Goal: Navigation & Orientation: Find specific page/section

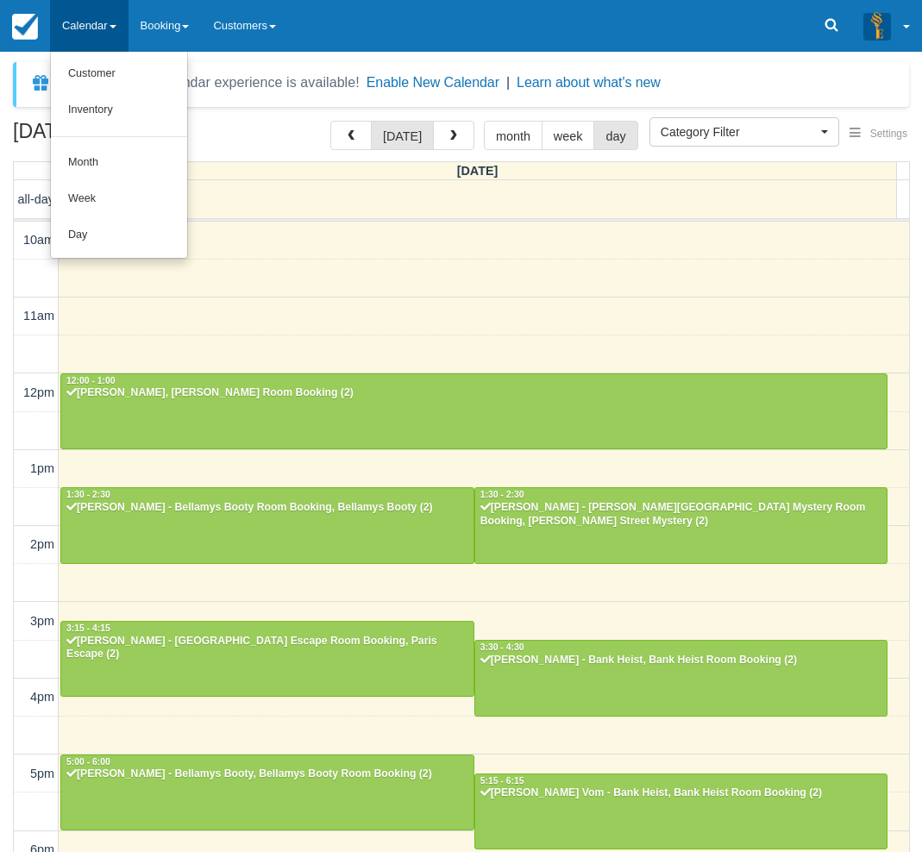
select select
click at [74, 231] on link "Day" at bounding box center [119, 235] width 136 height 36
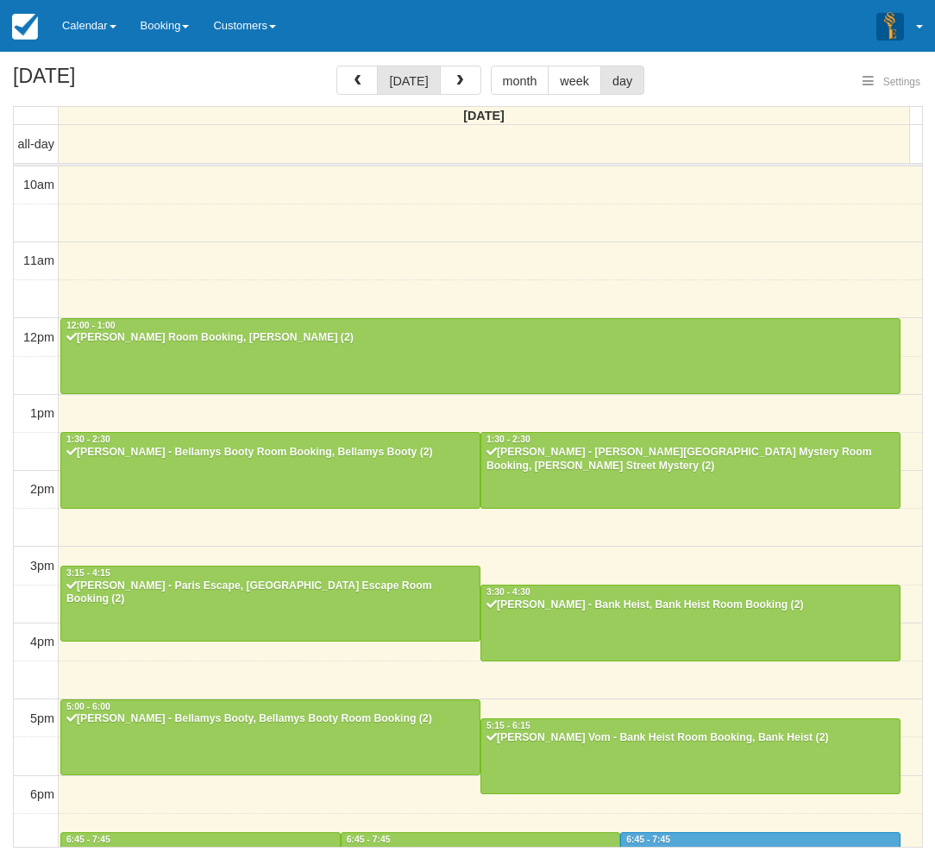
select select
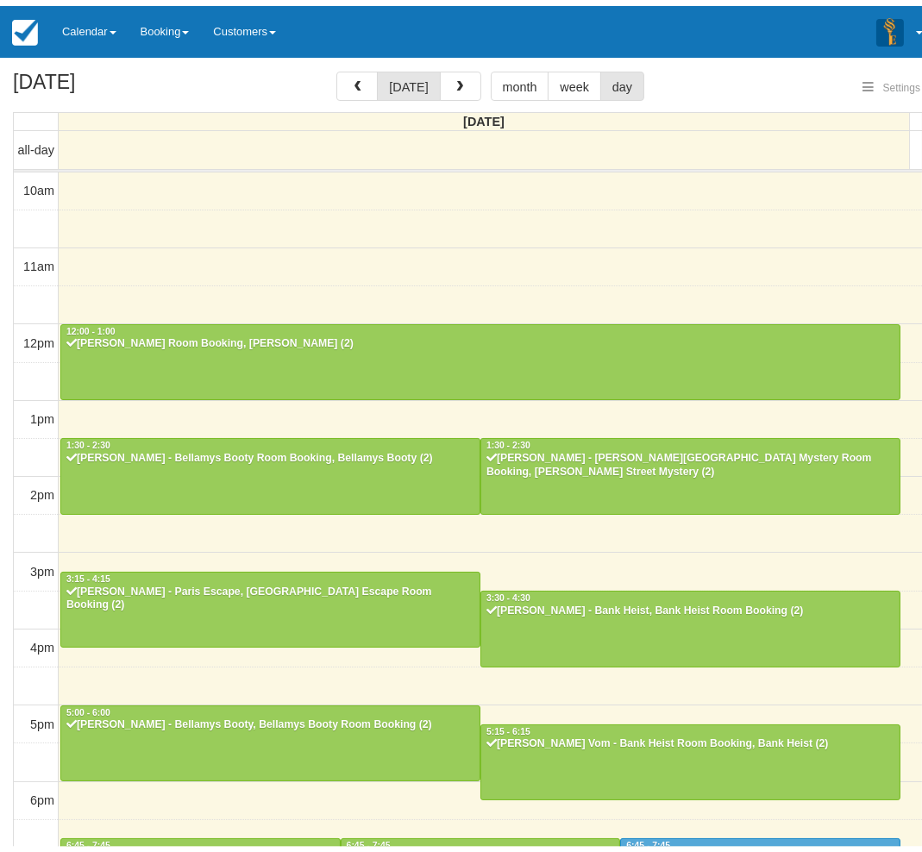
scroll to position [272, 0]
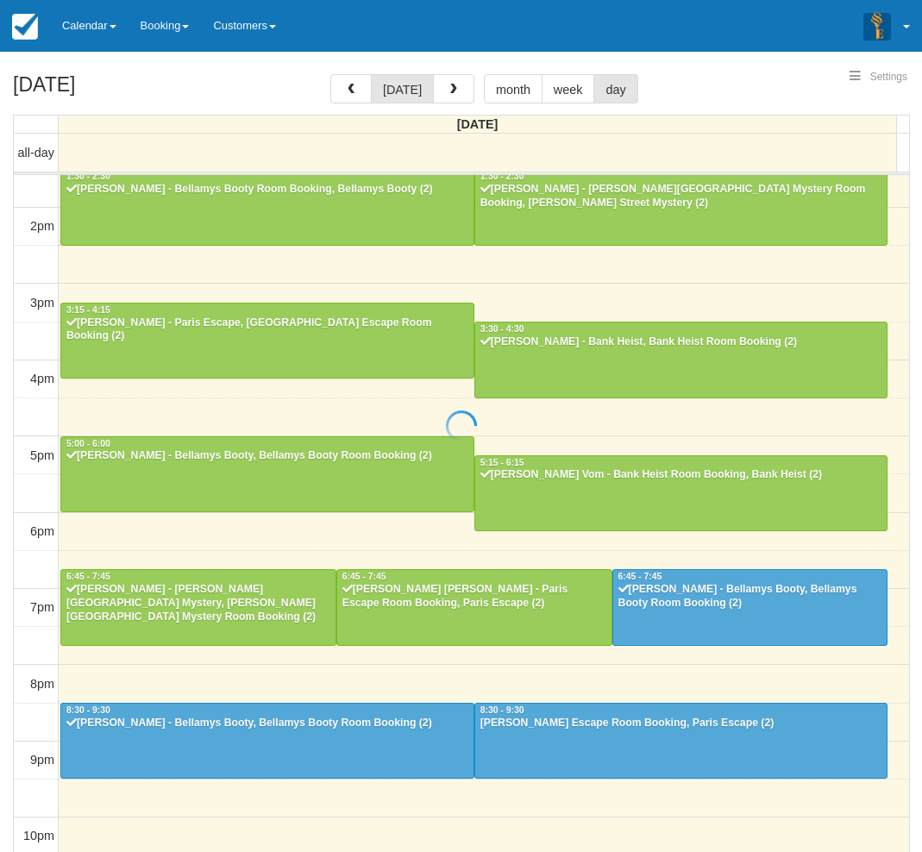
select select
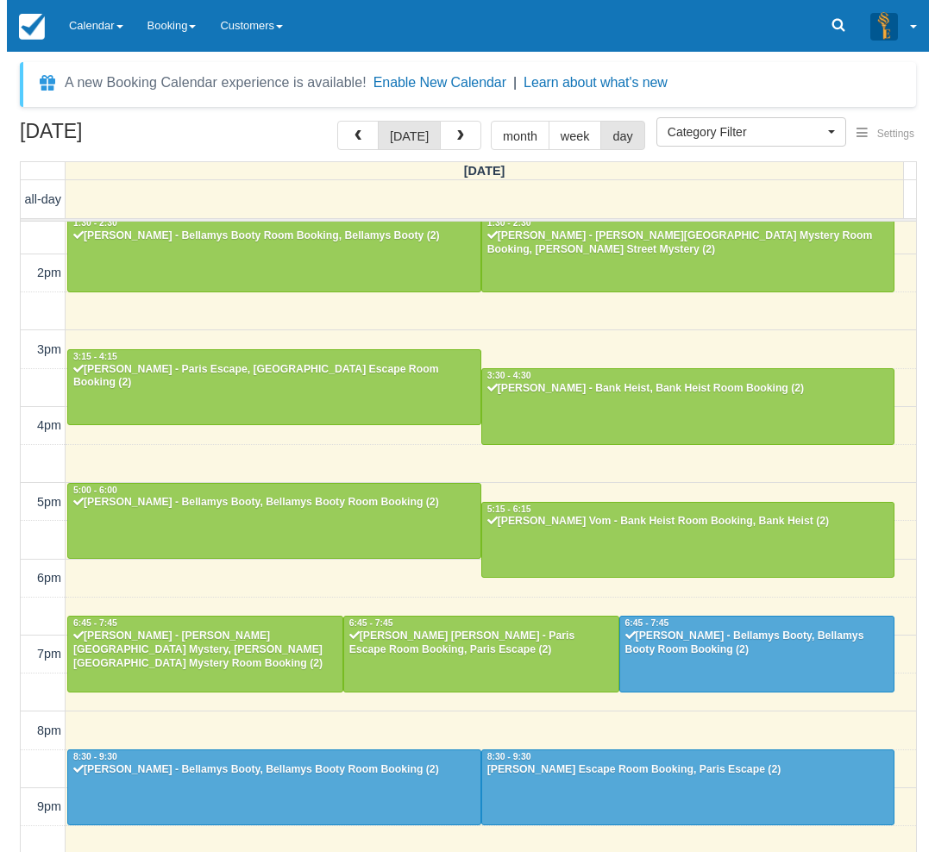
scroll to position [271, 0]
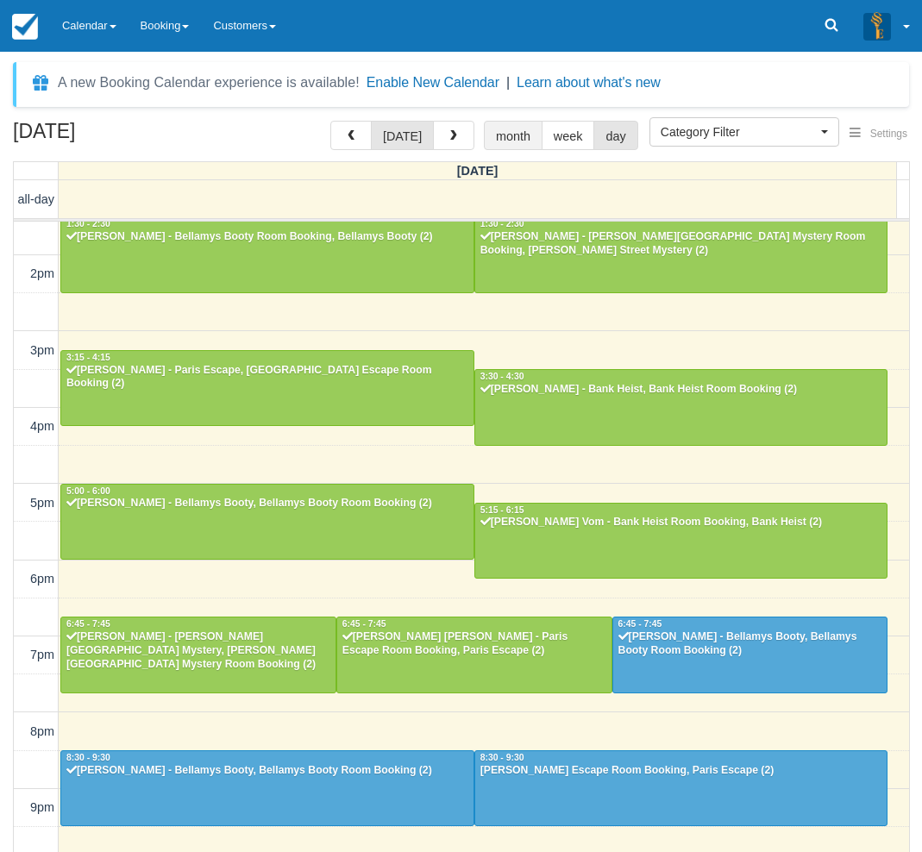
click at [484, 145] on button "month" at bounding box center [513, 135] width 59 height 29
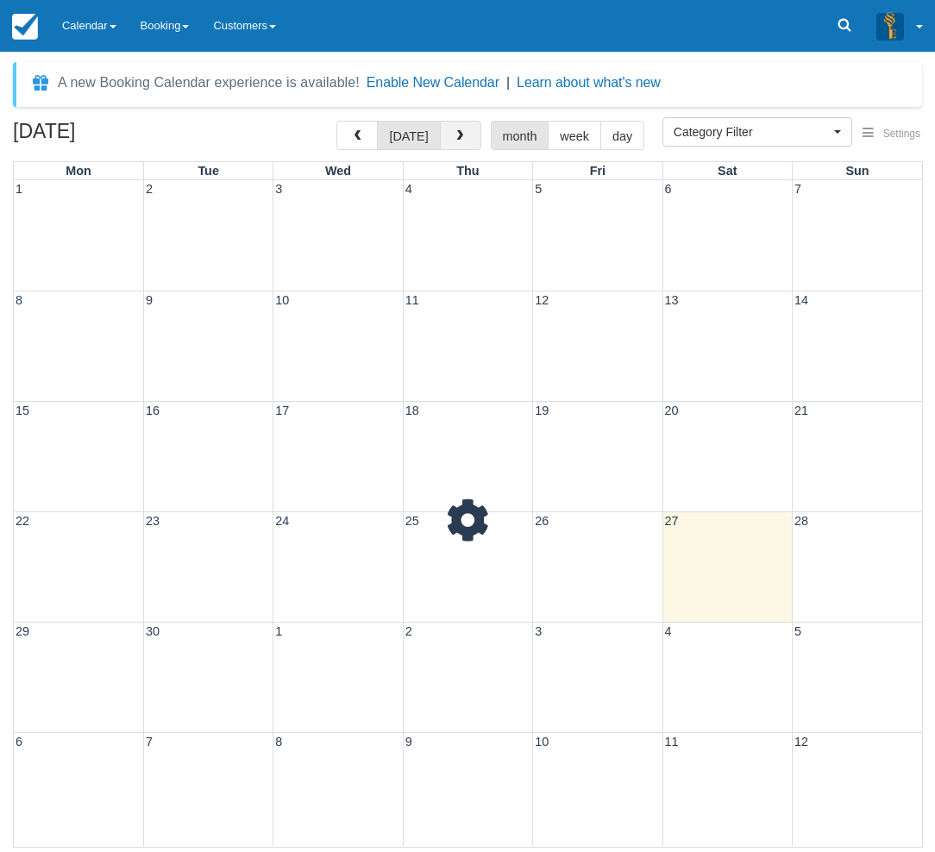
click at [469, 140] on button "button" at bounding box center [460, 135] width 41 height 29
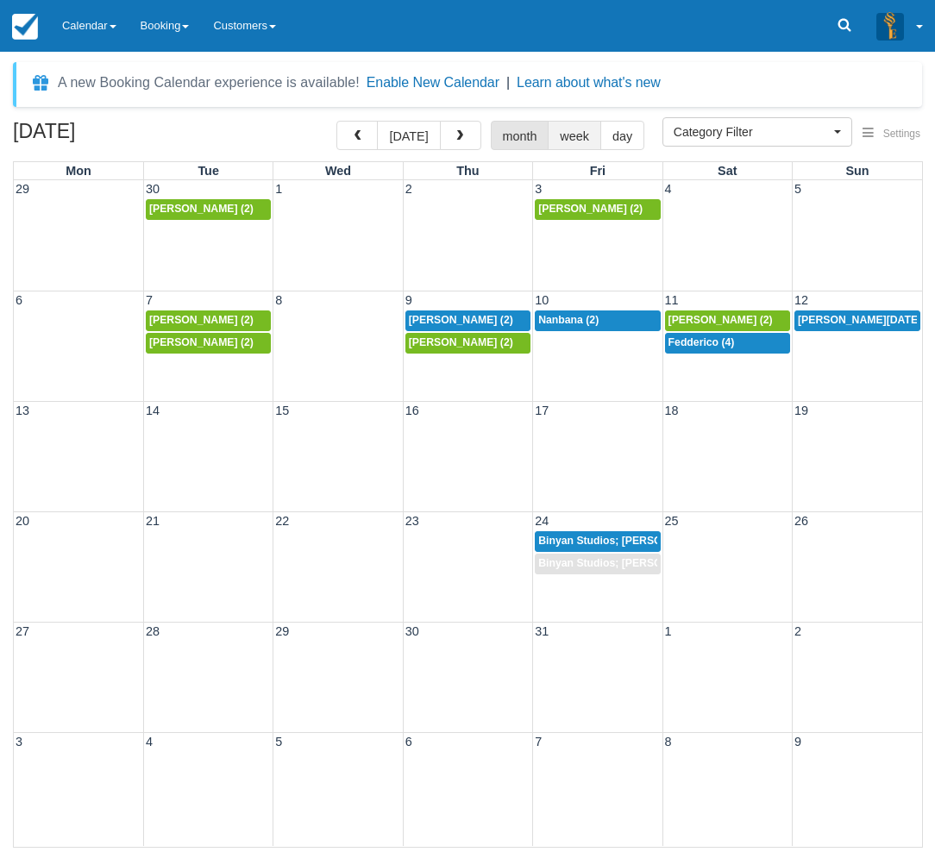
click at [553, 137] on button "week" at bounding box center [574, 135] width 53 height 29
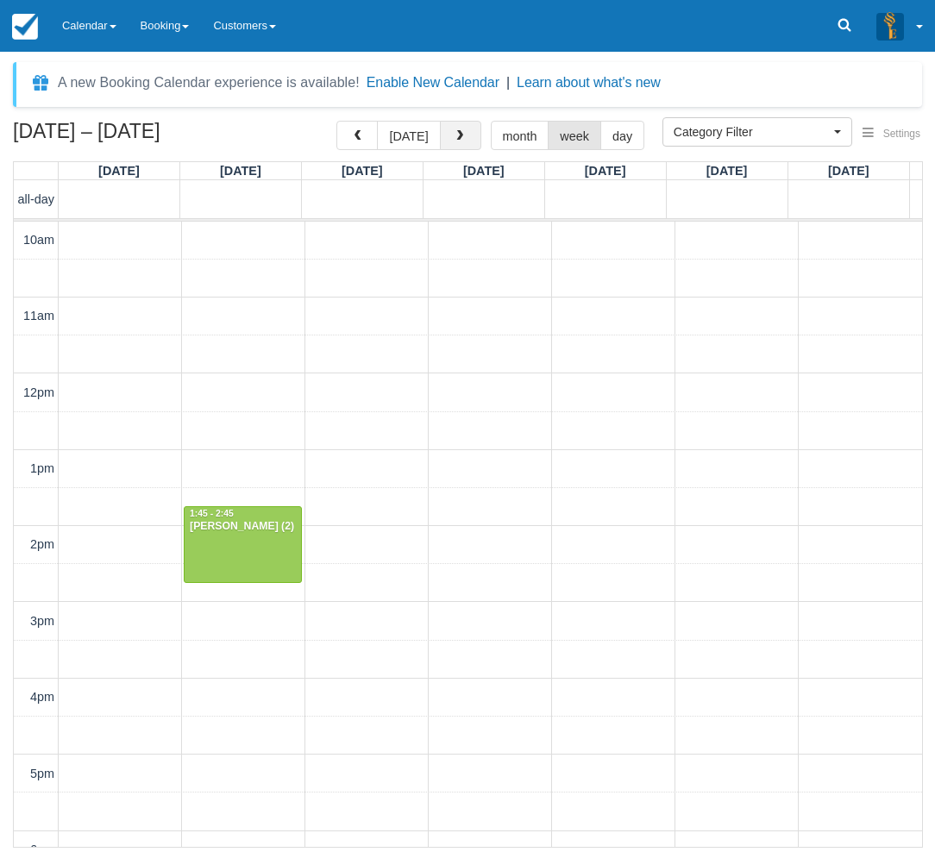
scroll to position [327, 0]
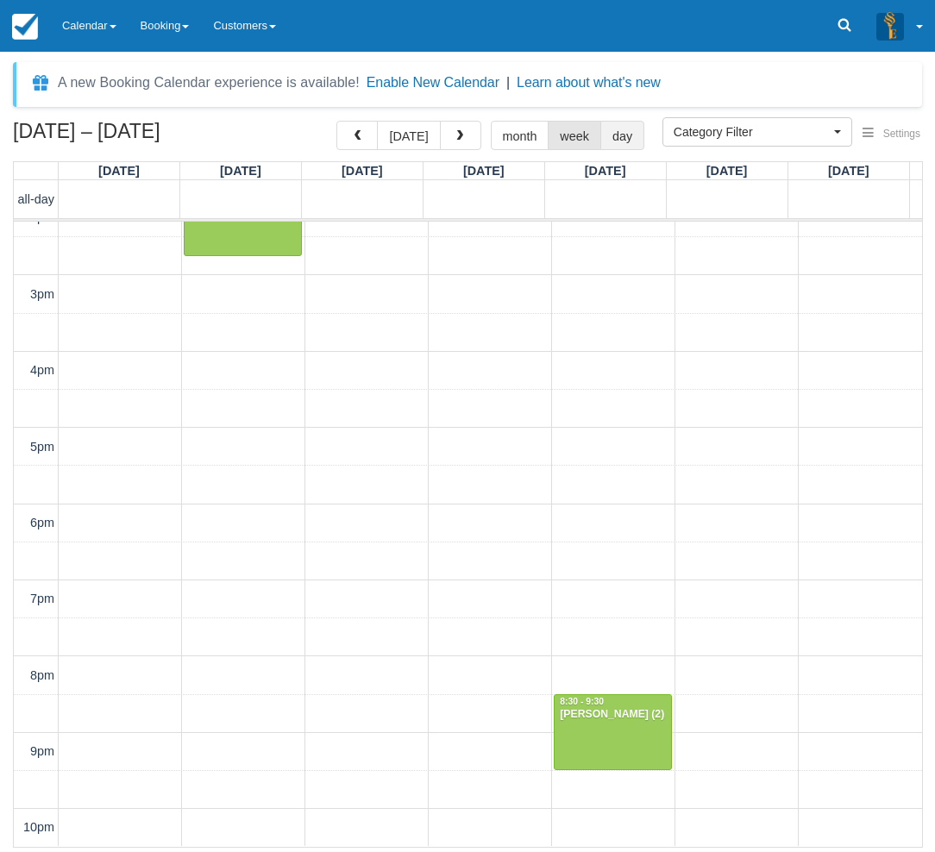
click at [613, 131] on button "day" at bounding box center [622, 135] width 44 height 29
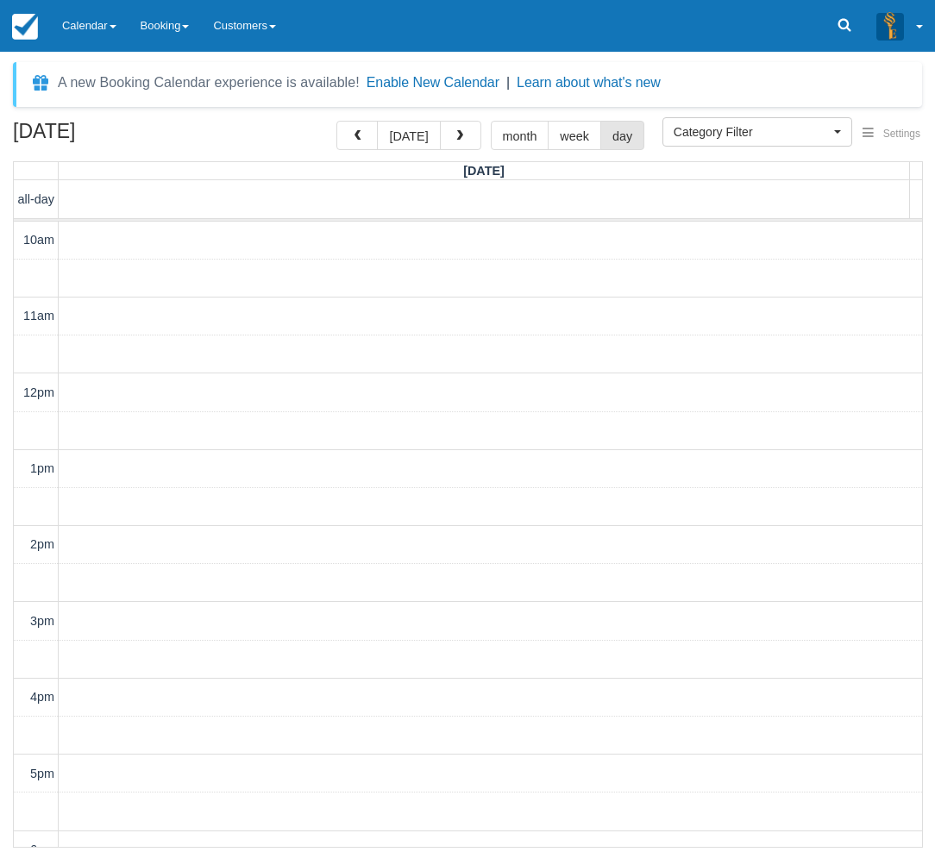
scroll to position [327, 0]
click at [460, 135] on span "button" at bounding box center [460, 136] width 12 height 12
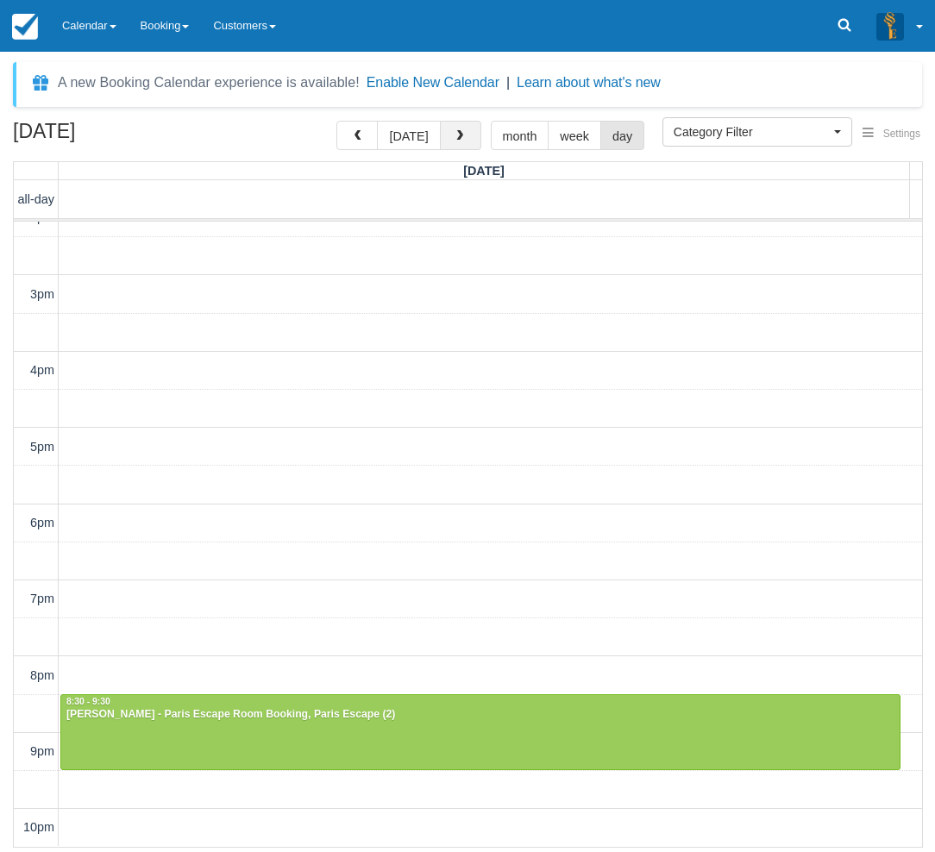
click at [460, 135] on span "button" at bounding box center [460, 136] width 12 height 12
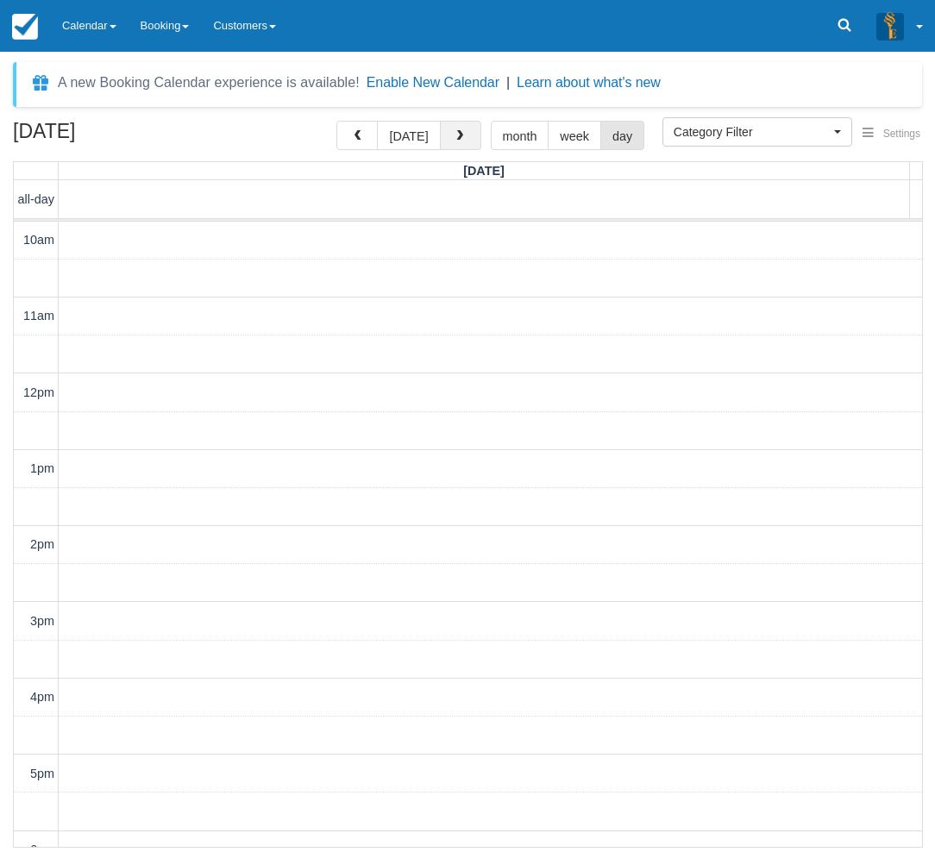
scroll to position [327, 0]
click at [406, 135] on button "[DATE]" at bounding box center [408, 135] width 63 height 29
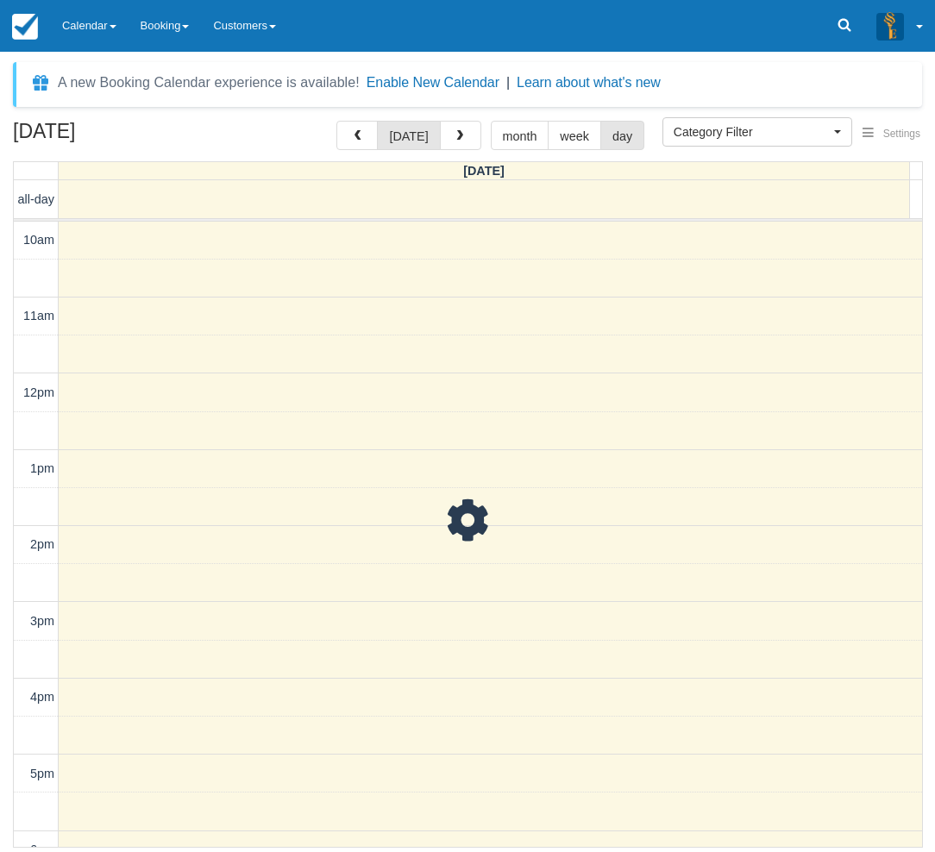
scroll to position [327, 0]
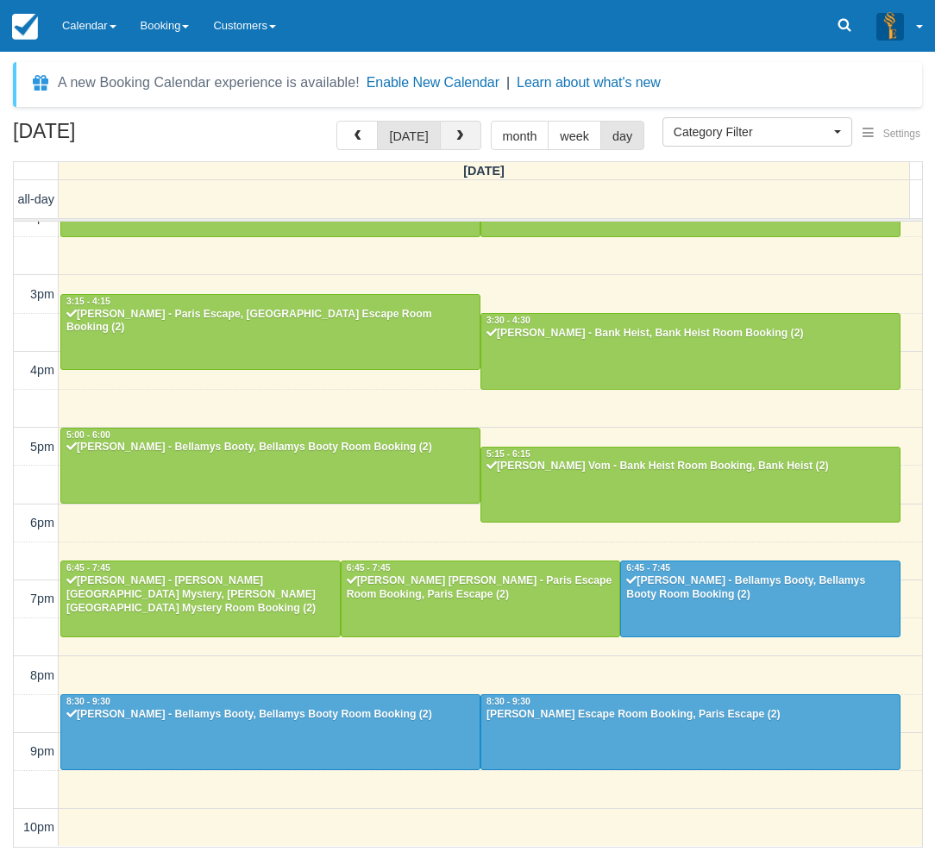
click at [465, 137] on button "button" at bounding box center [460, 135] width 41 height 29
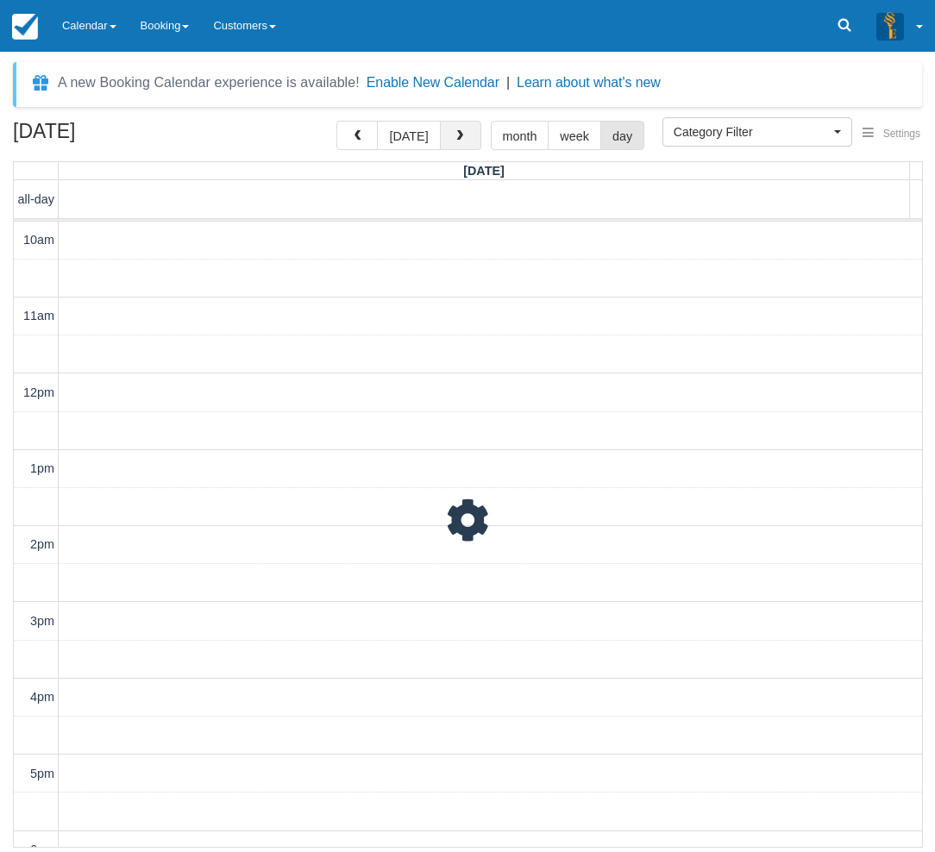
scroll to position [327, 0]
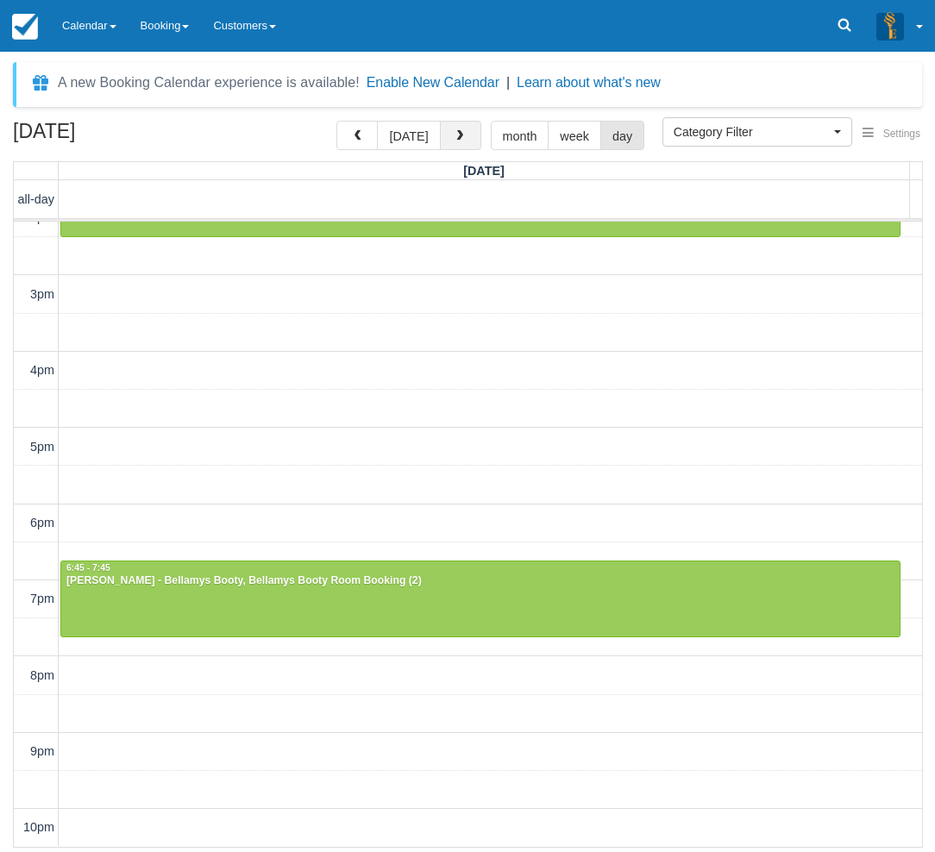
click at [465, 137] on button "button" at bounding box center [460, 135] width 41 height 29
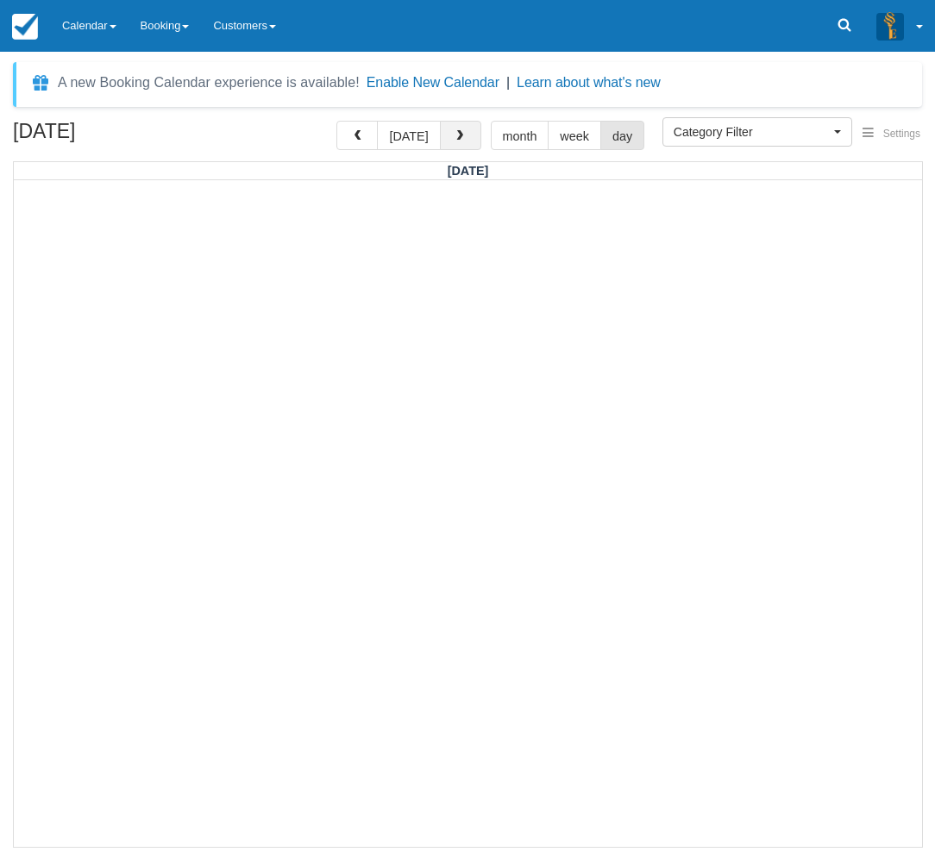
click at [465, 137] on button "button" at bounding box center [460, 135] width 41 height 29
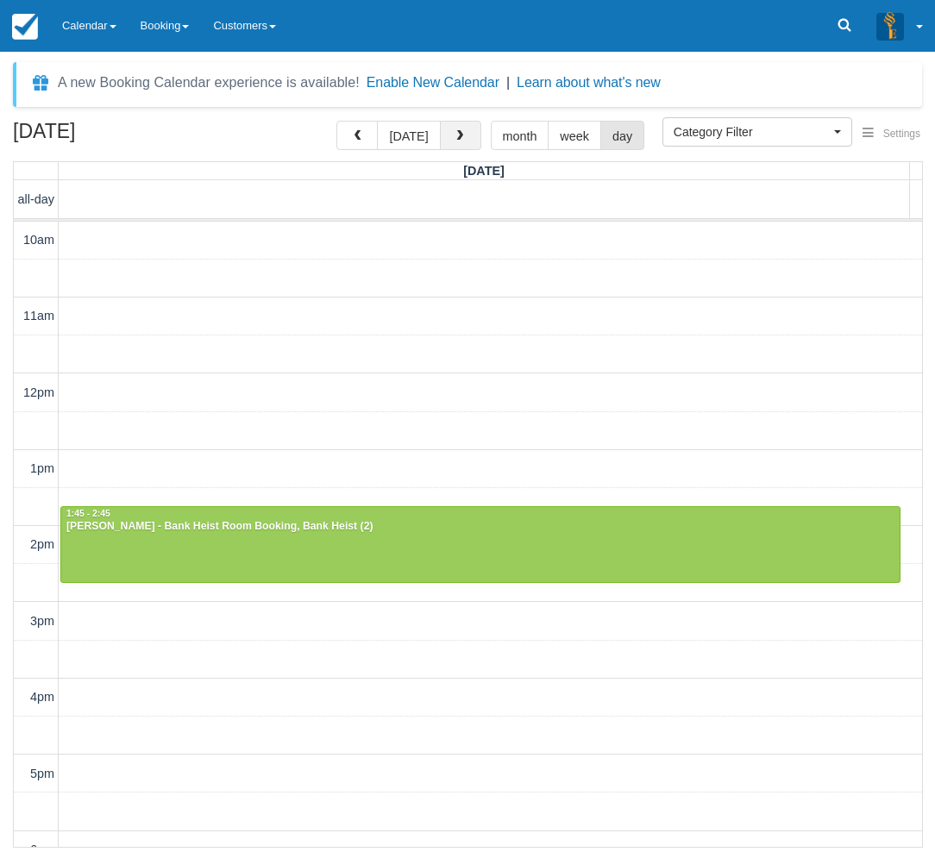
click at [455, 138] on span "button" at bounding box center [460, 136] width 12 height 12
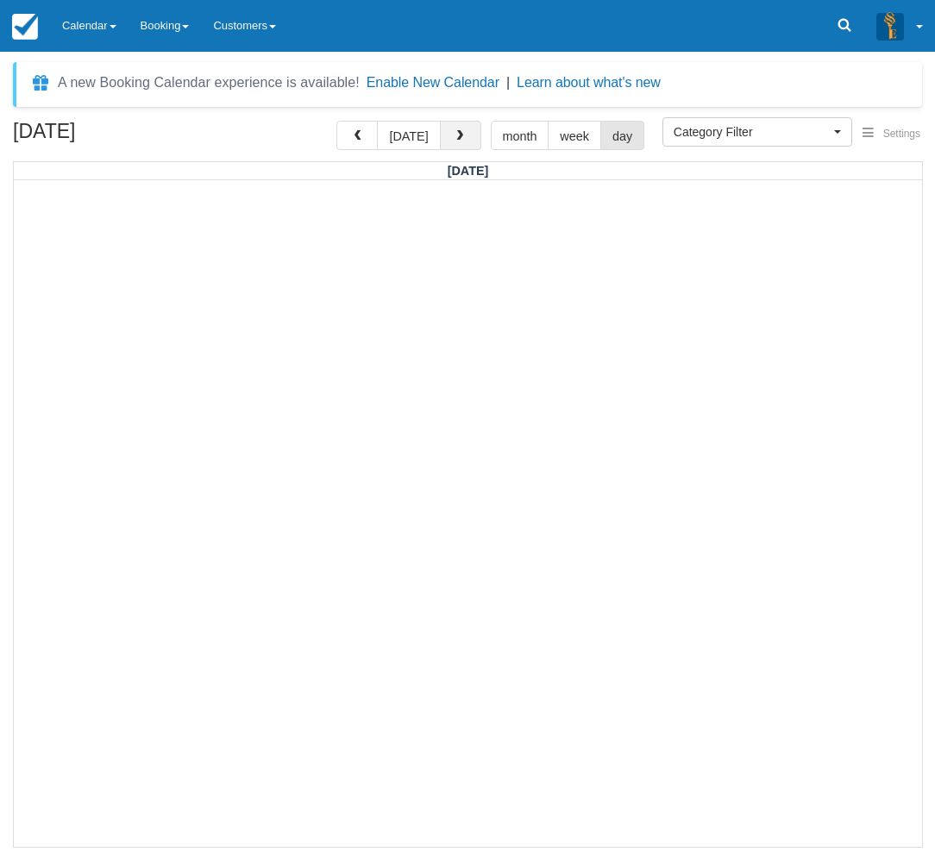
click at [455, 138] on span "button" at bounding box center [460, 136] width 12 height 12
click at [362, 128] on button "button" at bounding box center [356, 135] width 41 height 29
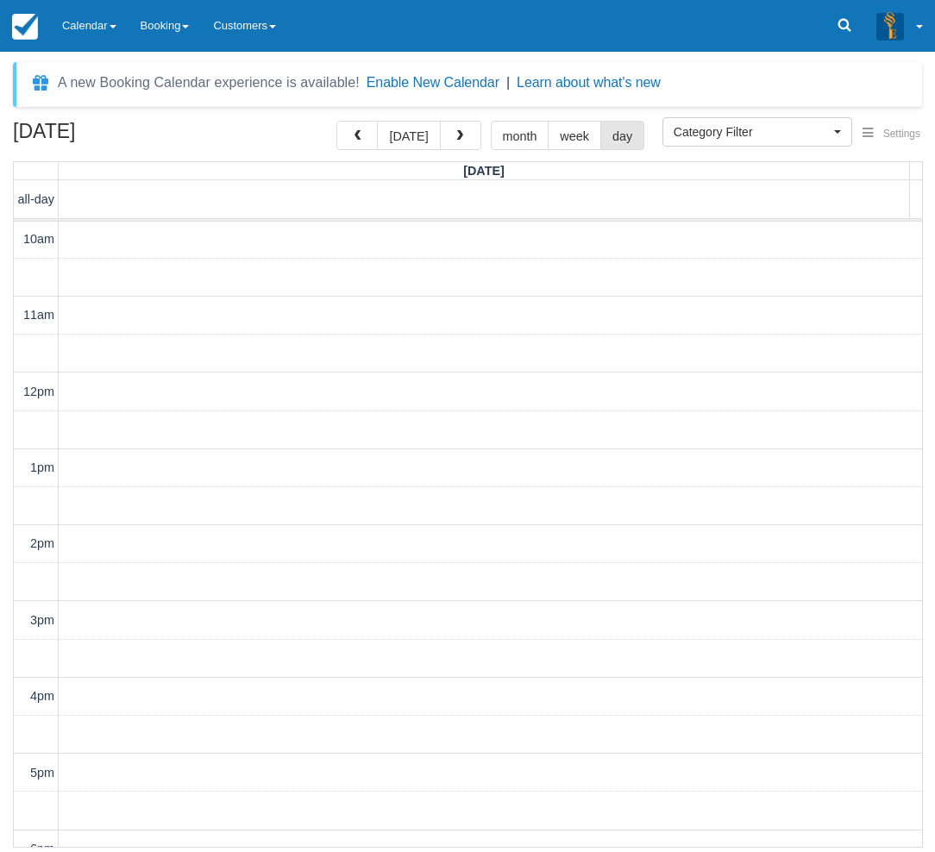
scroll to position [326, 0]
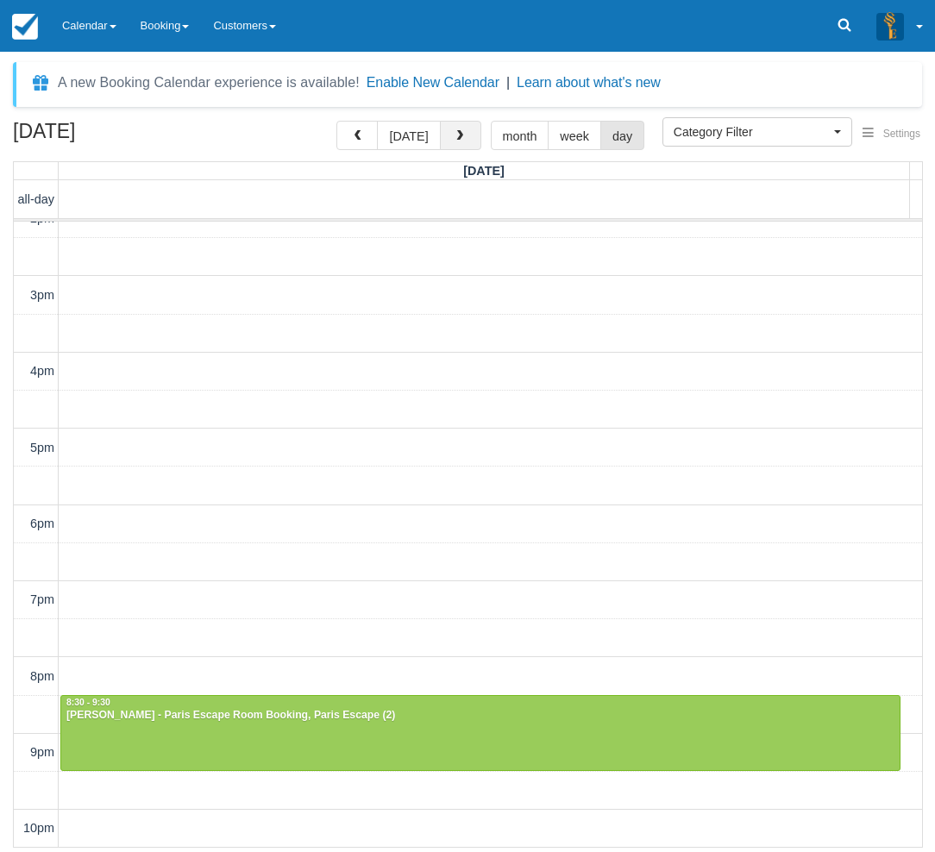
click at [463, 141] on button "button" at bounding box center [460, 135] width 41 height 29
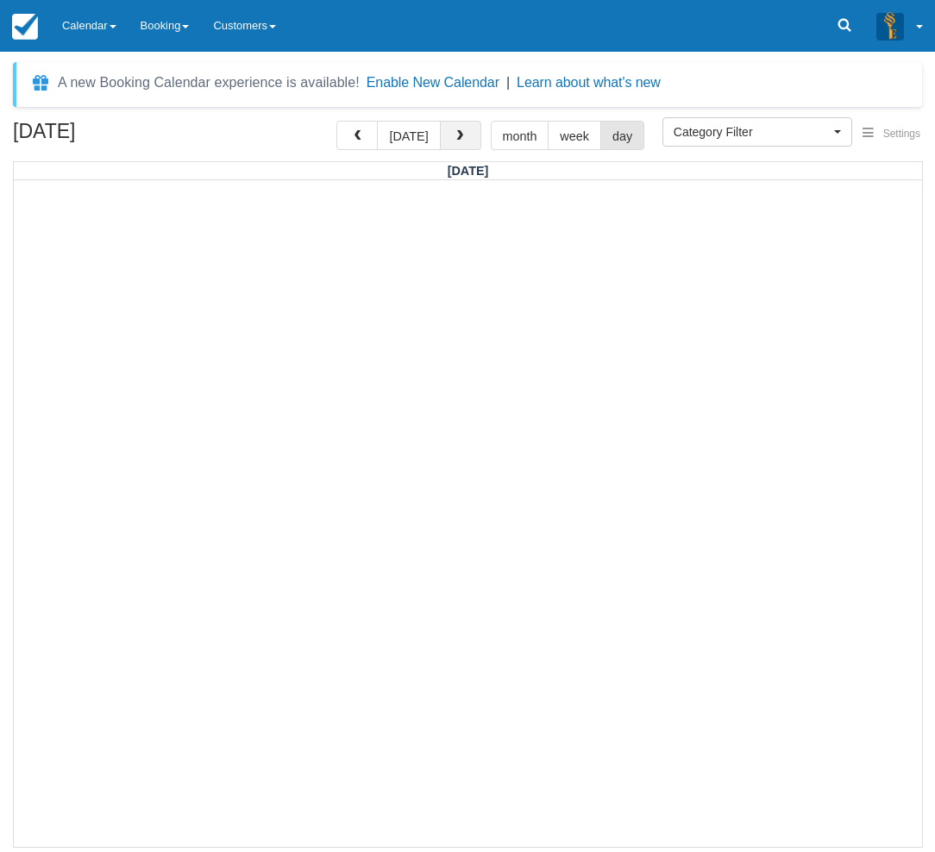
click at [463, 141] on button "button" at bounding box center [460, 135] width 41 height 29
click at [424, 137] on button "[DATE]" at bounding box center [408, 135] width 63 height 29
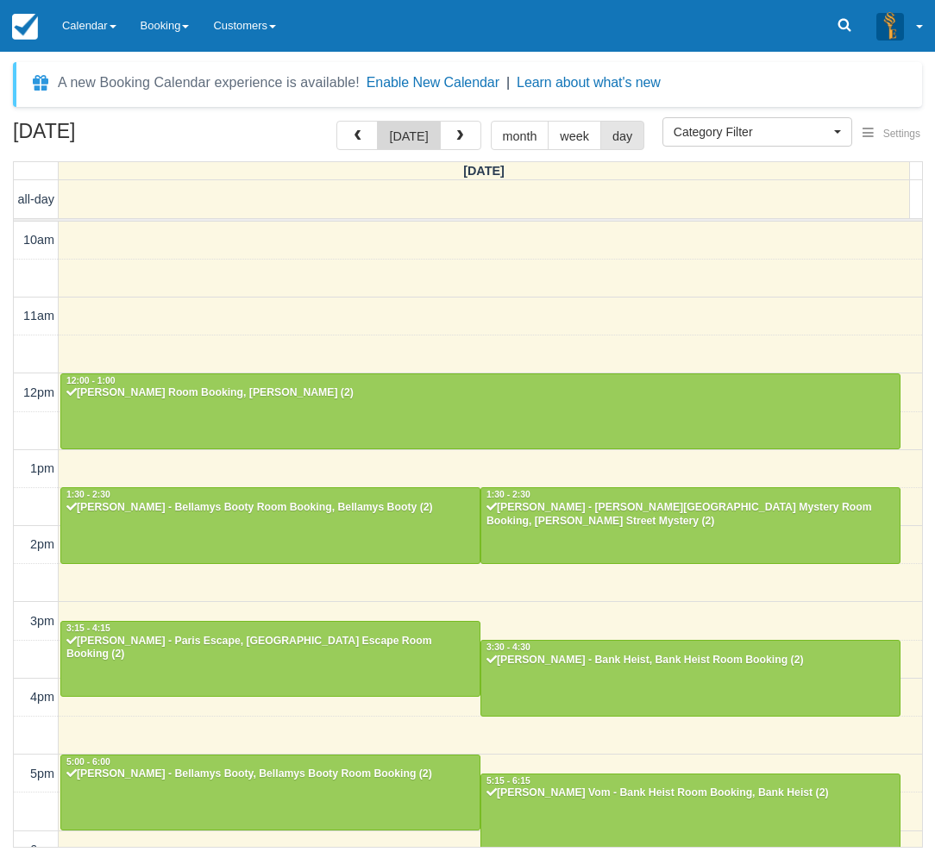
scroll to position [327, 0]
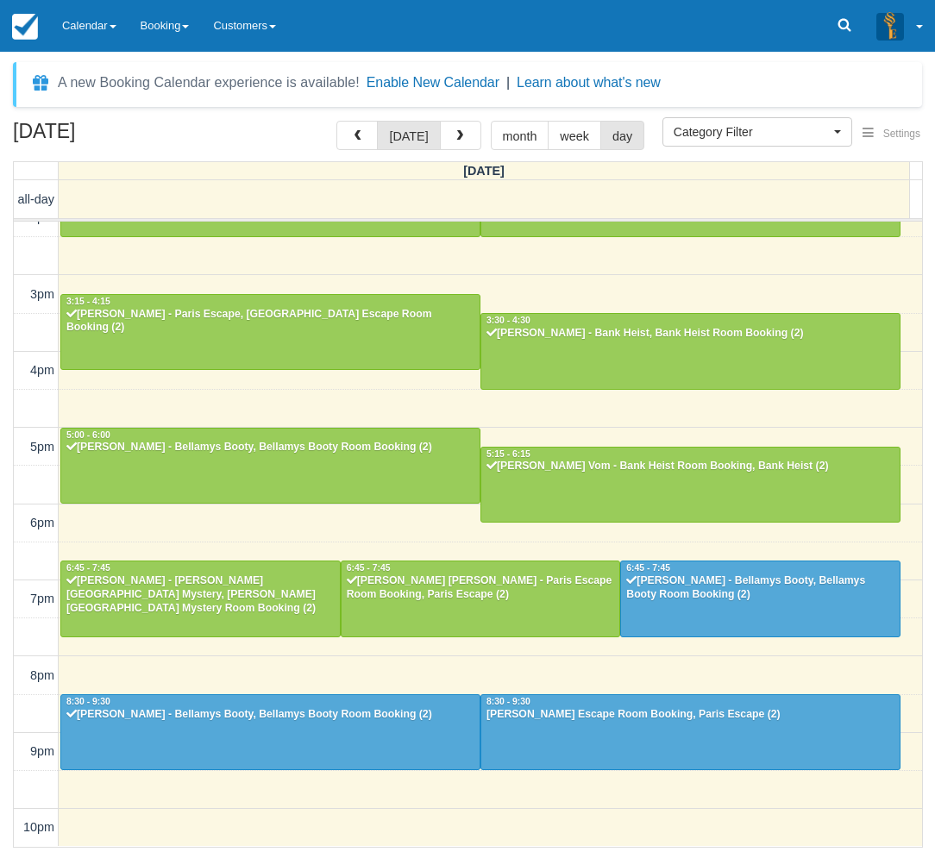
click at [309, 120] on div "A new Booking Calendar experience is available! Enable New Calendar | Learn abo…" at bounding box center [467, 457] width 909 height 790
click at [5, 692] on div "[DATE] [DATE] month week day [DATE] all-day 10am 11am 12pm 1pm 2pm 3pm 4pm 5pm …" at bounding box center [467, 484] width 935 height 727
click at [85, 28] on link "Calendar" at bounding box center [89, 26] width 78 height 52
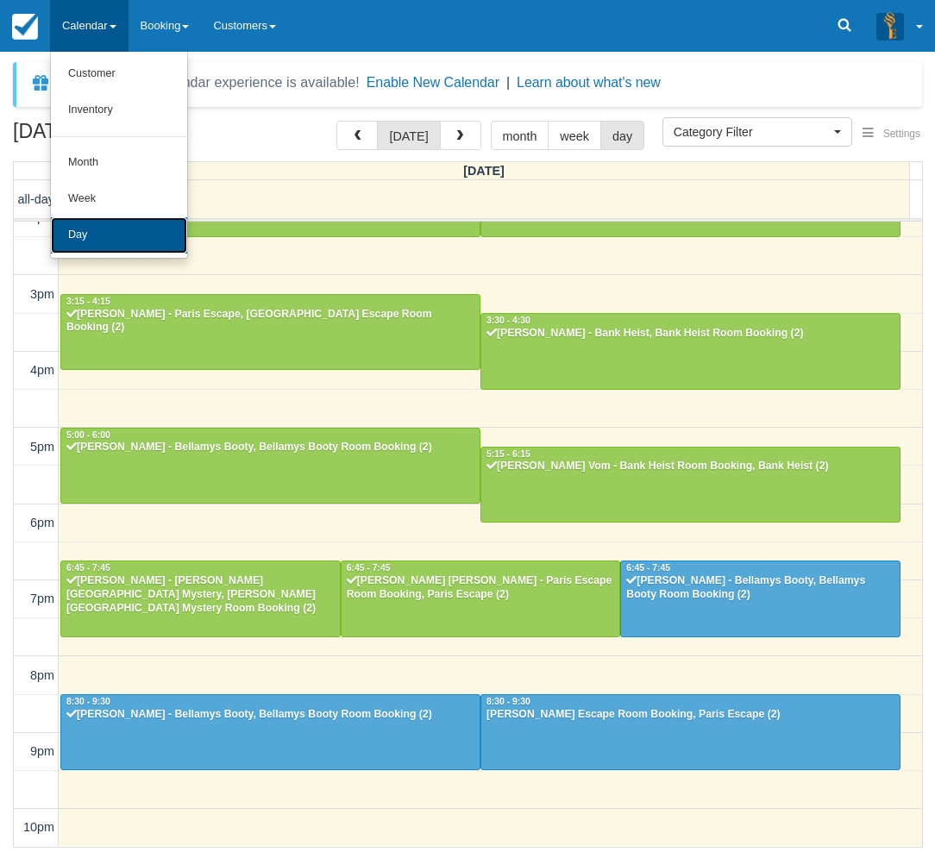
click at [85, 235] on link "Day" at bounding box center [119, 235] width 136 height 36
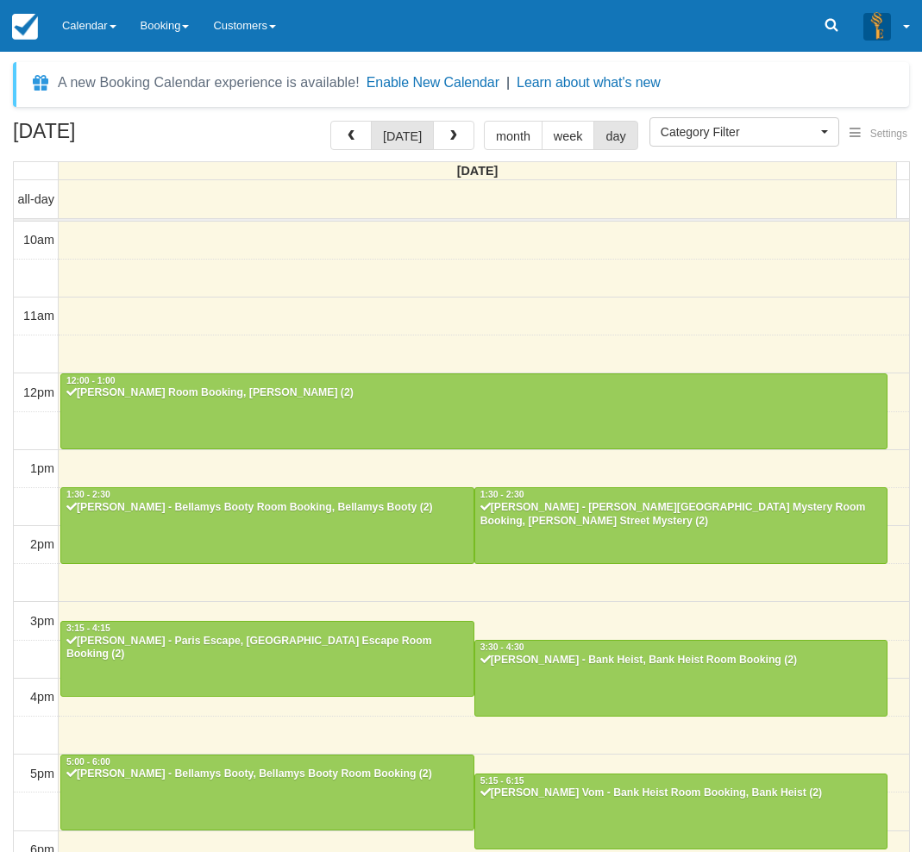
select select
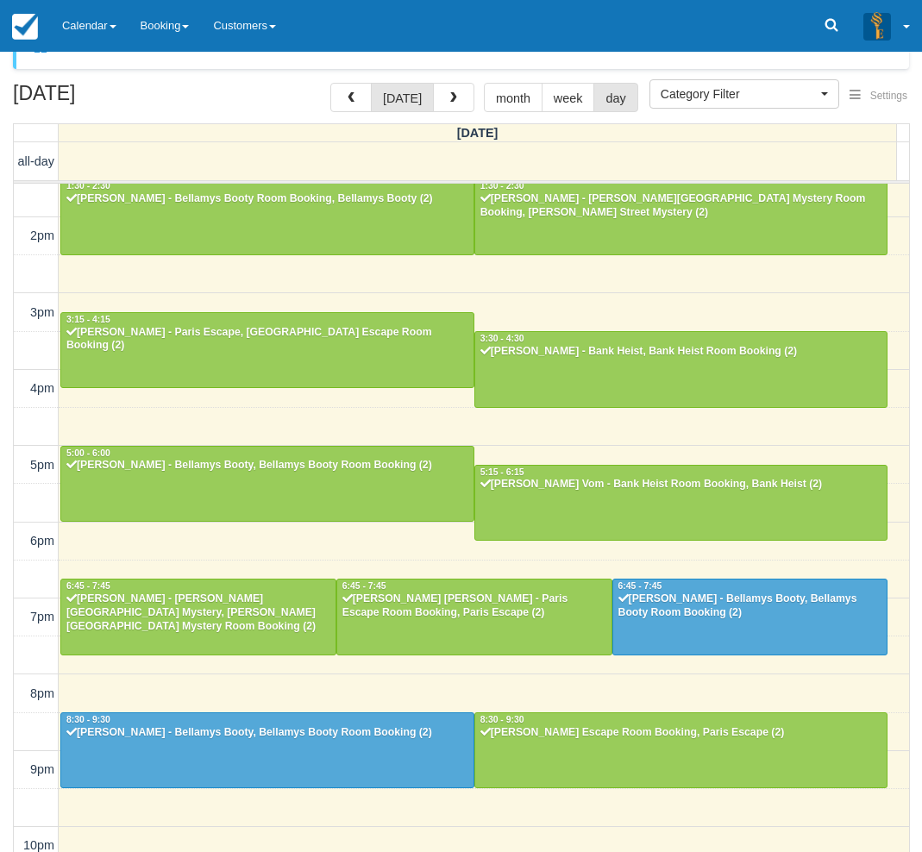
scroll to position [55, 0]
